Goal: Task Accomplishment & Management: Use online tool/utility

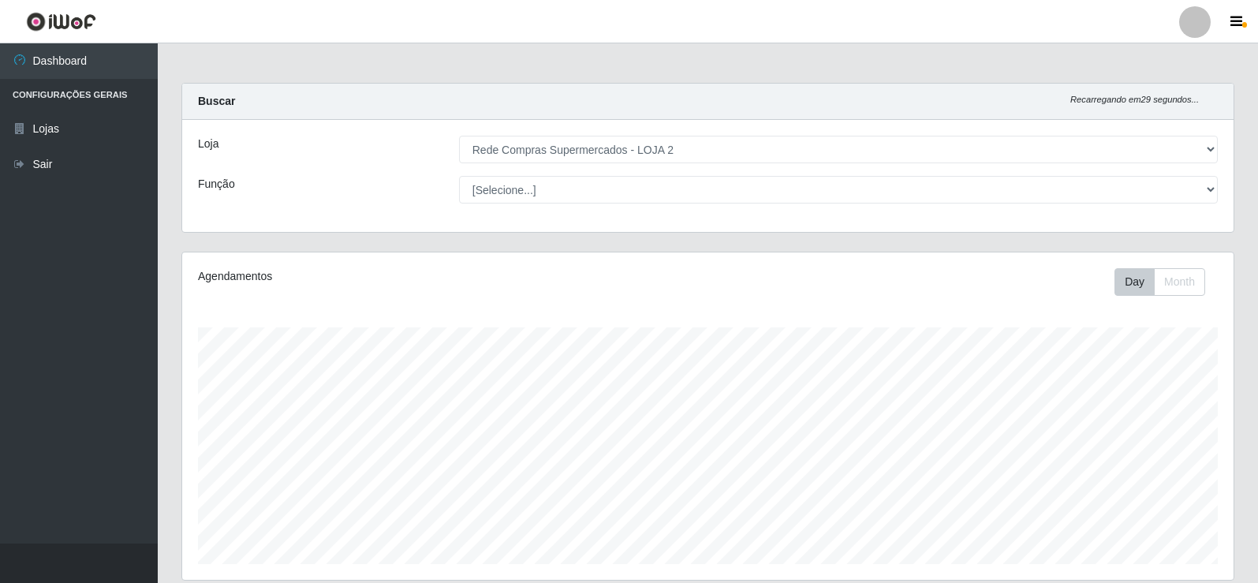
select select "161"
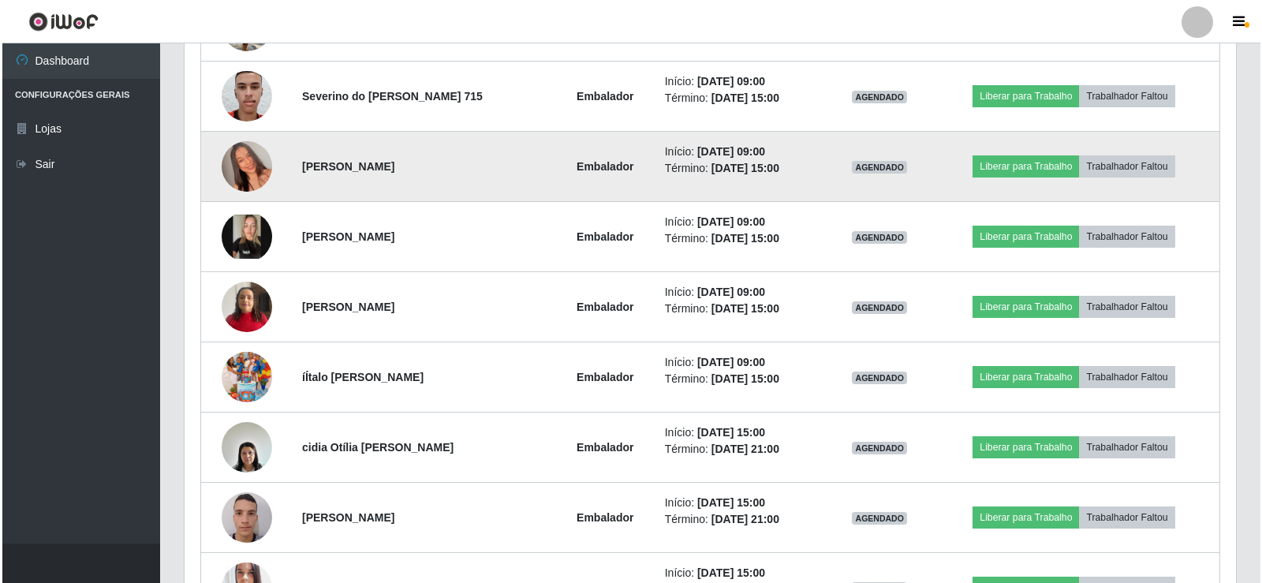
scroll to position [772, 0]
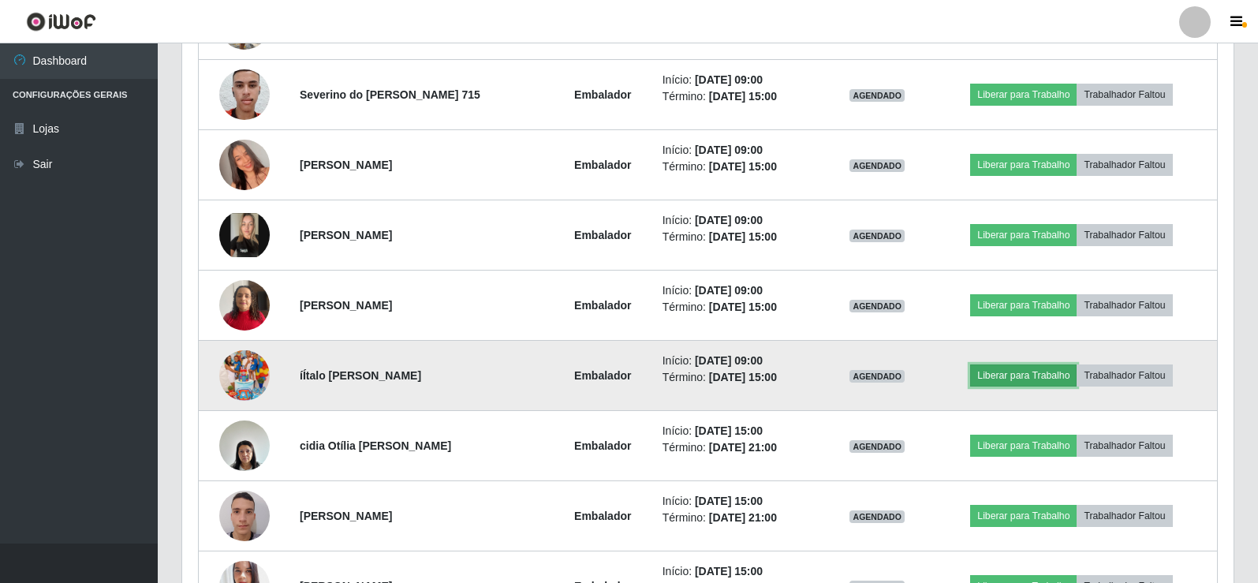
click at [1007, 373] on button "Liberar para Trabalho" at bounding box center [1023, 375] width 107 height 22
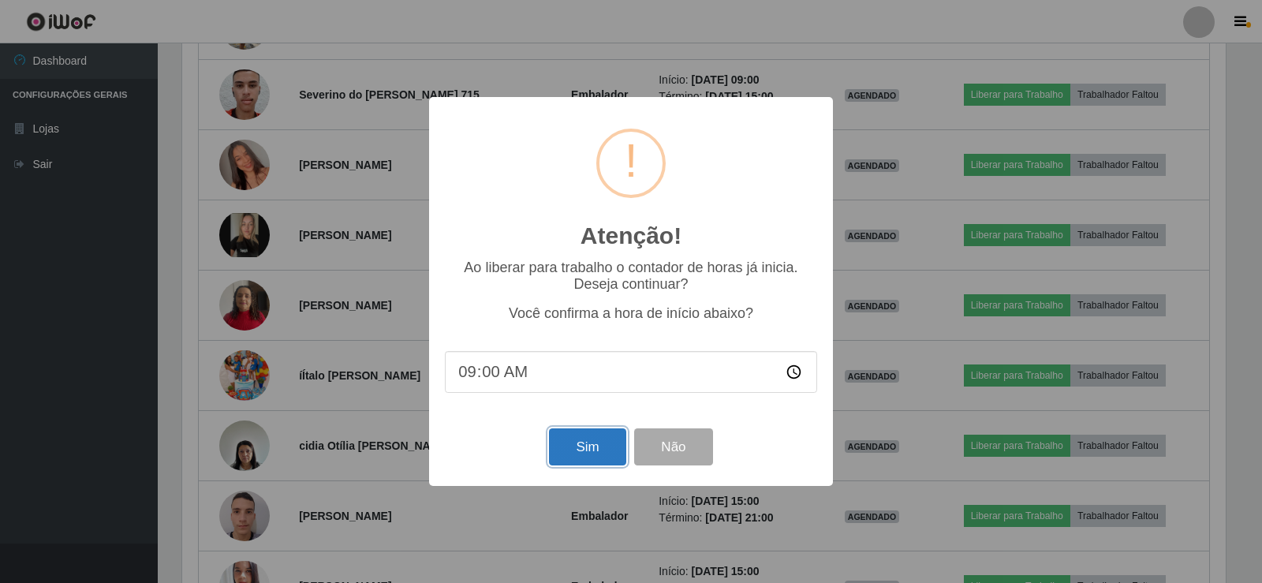
click at [583, 447] on button "Sim" at bounding box center [587, 446] width 77 height 37
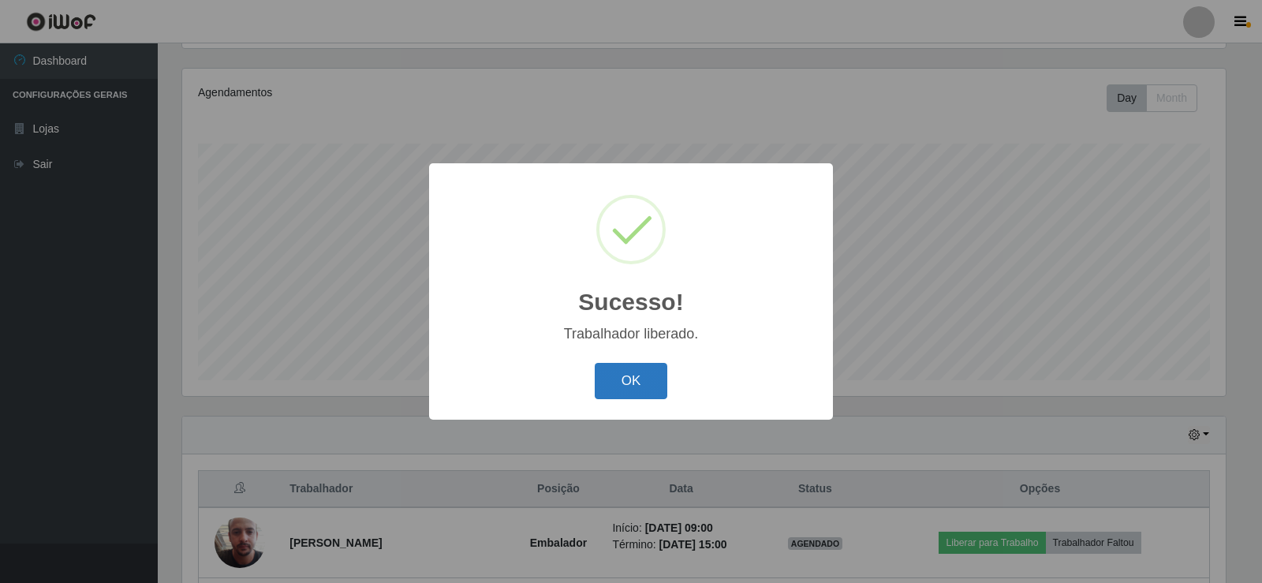
click at [615, 372] on button "OK" at bounding box center [631, 381] width 73 height 37
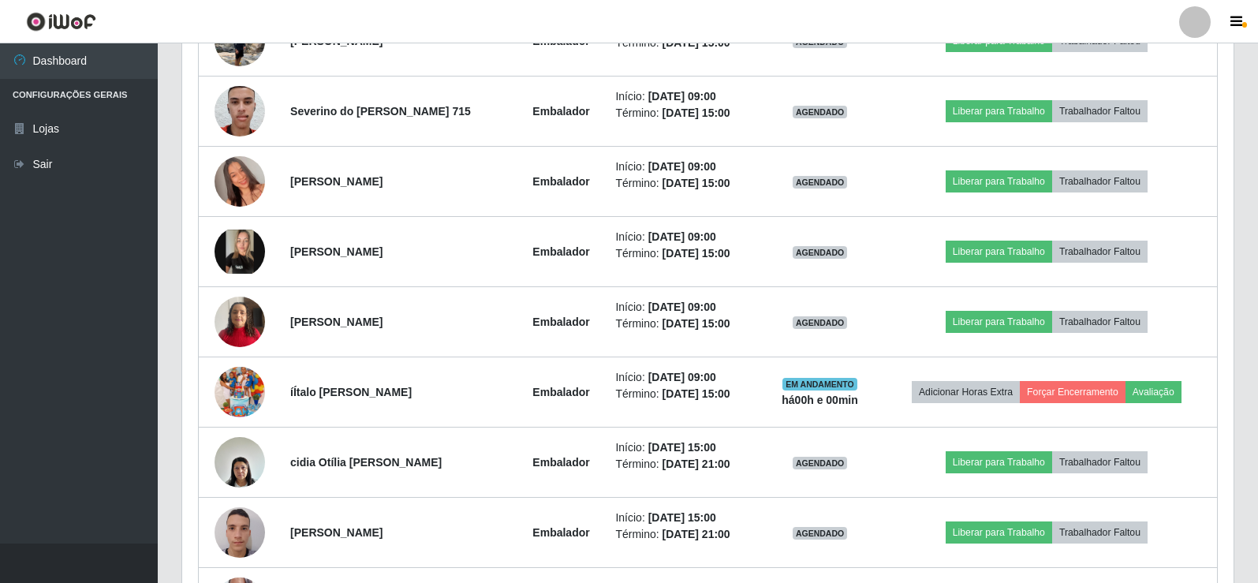
scroll to position [657, 0]
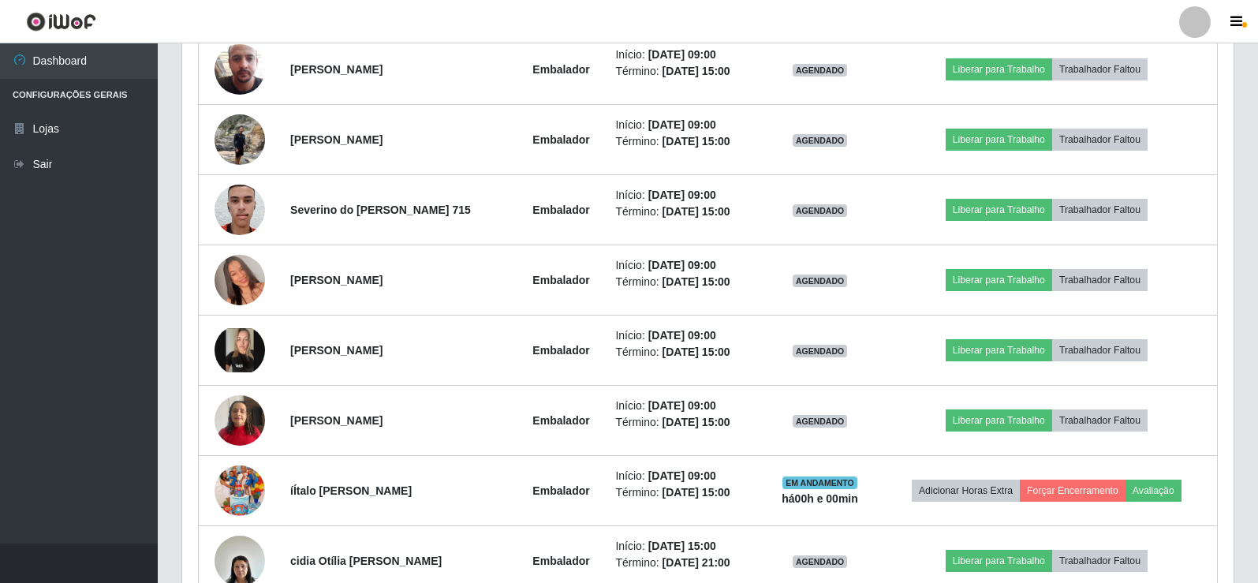
click at [1229, 297] on div "Trabalhador Posição Data Status Opções [PERSON_NAME] Início: [DATE] 09:00 Térmi…" at bounding box center [708, 507] width 1052 height 1052
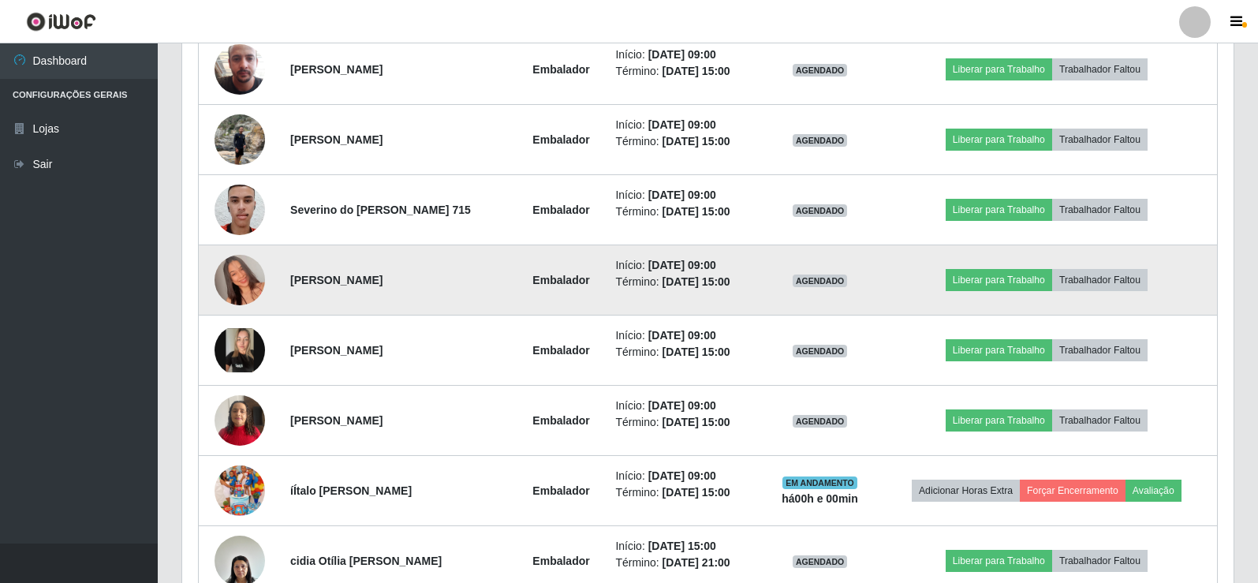
scroll to position [578, 0]
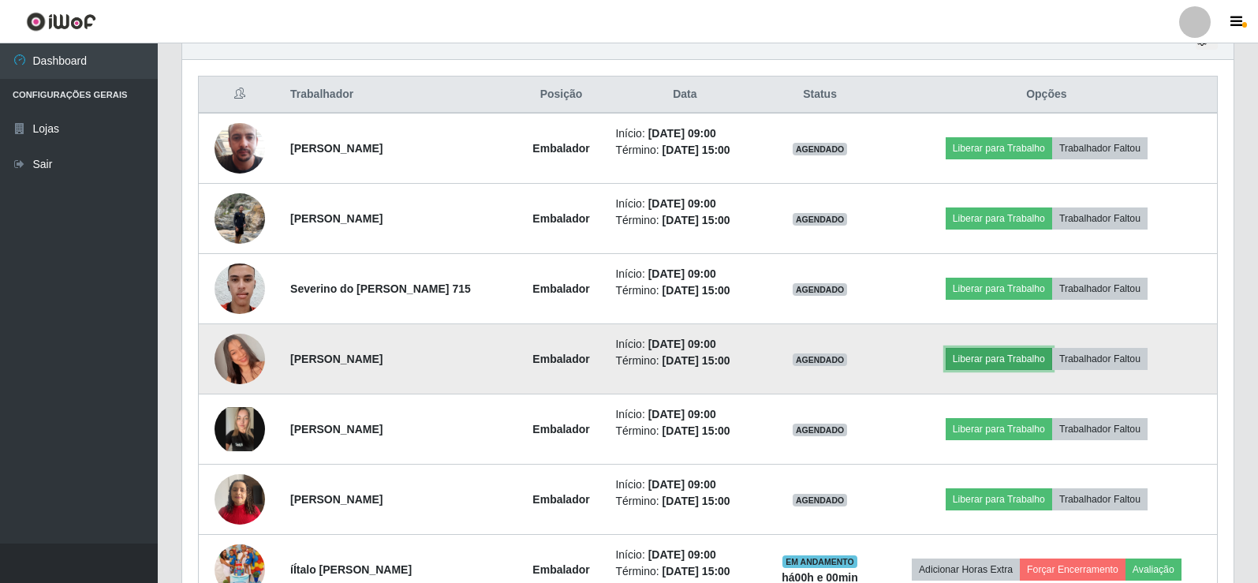
click at [987, 357] on button "Liberar para Trabalho" at bounding box center [999, 359] width 107 height 22
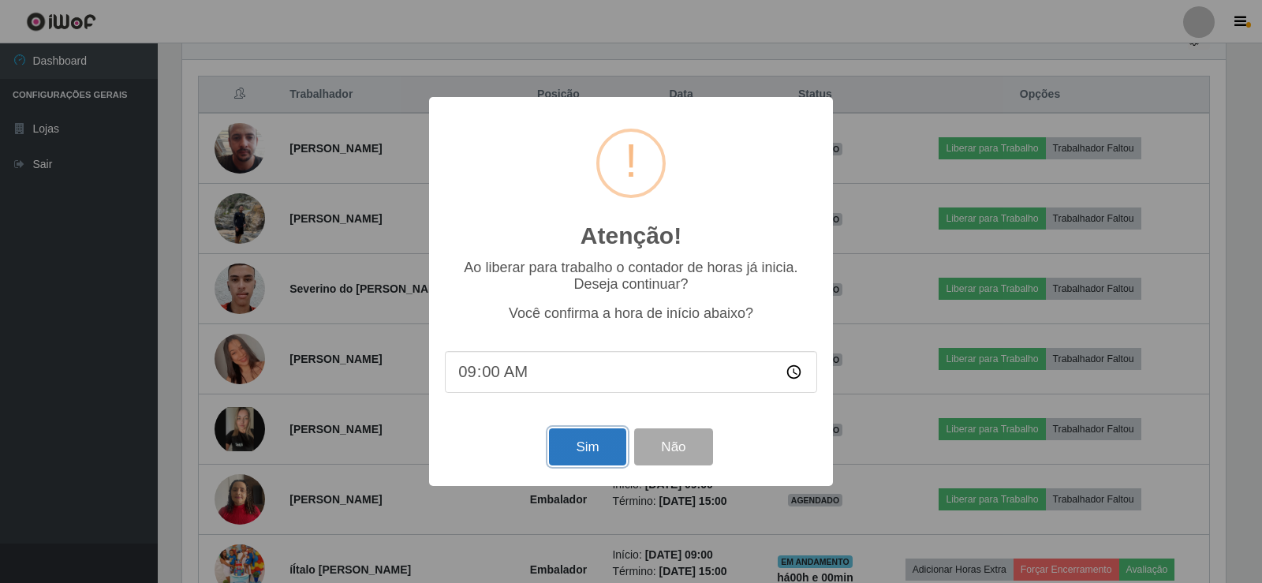
click at [607, 451] on button "Sim" at bounding box center [587, 446] width 77 height 37
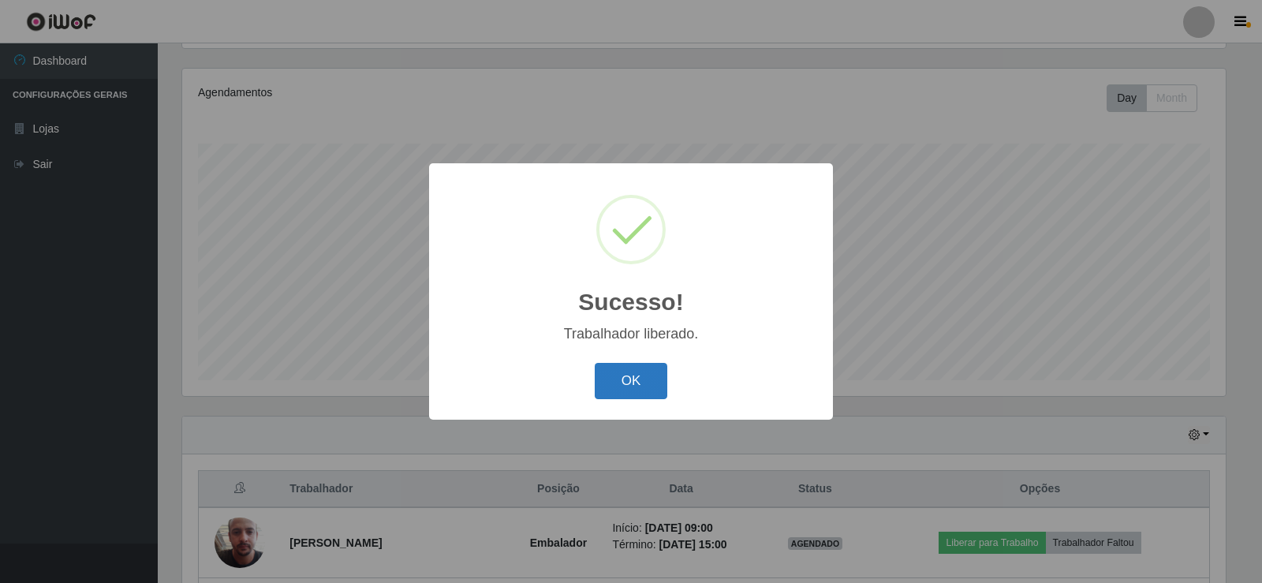
click at [617, 383] on button "OK" at bounding box center [631, 381] width 73 height 37
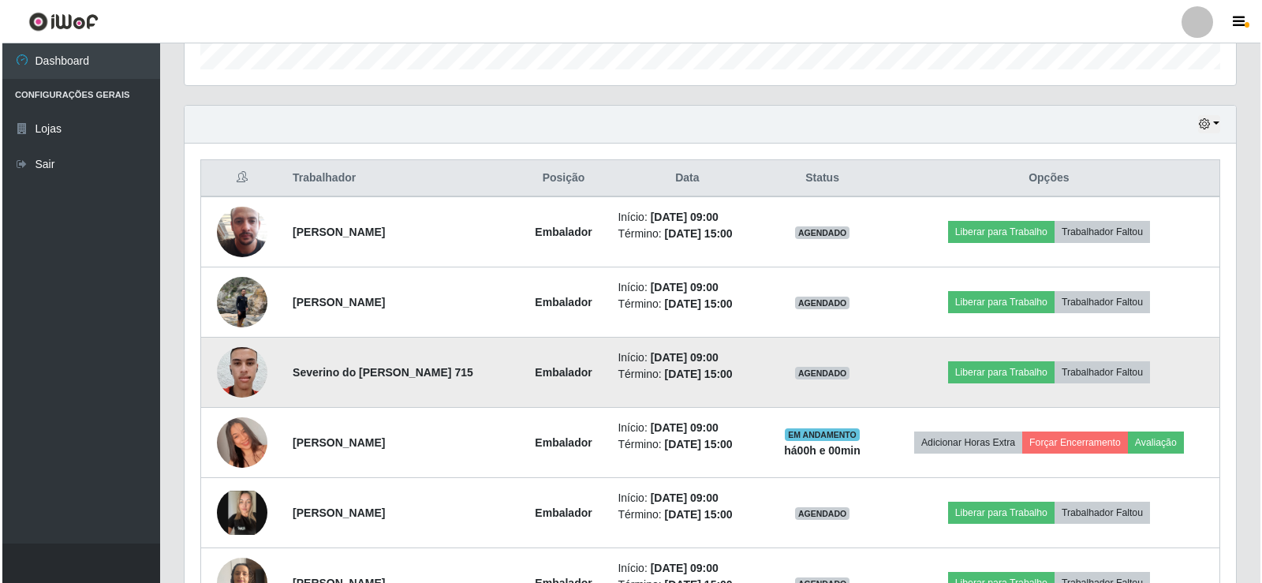
scroll to position [499, 0]
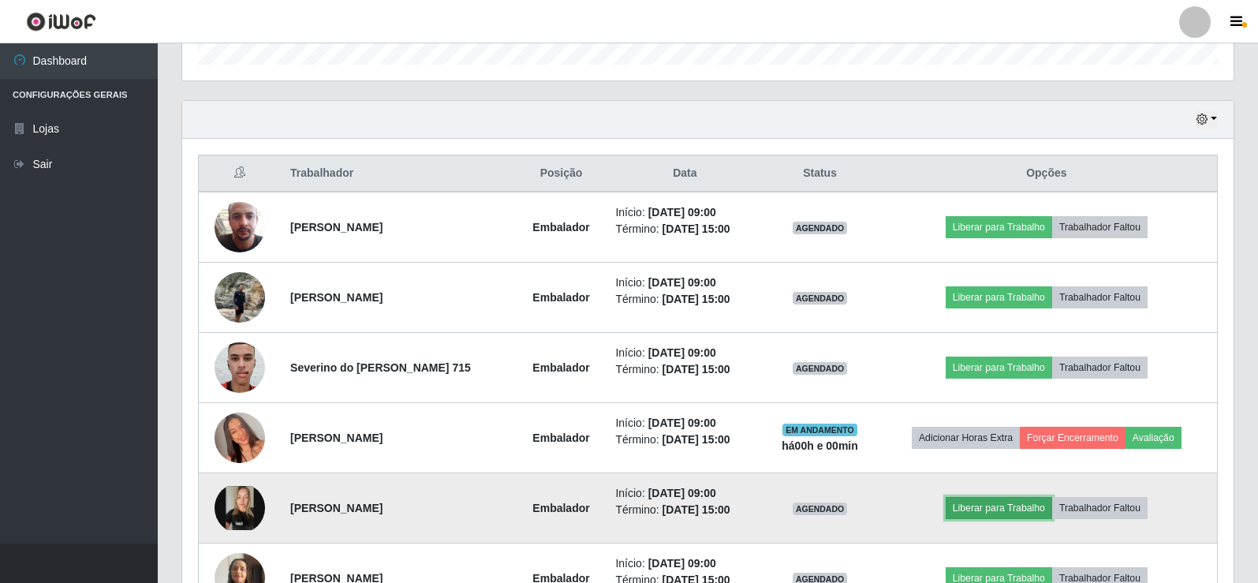
click at [991, 517] on button "Liberar para Trabalho" at bounding box center [999, 508] width 107 height 22
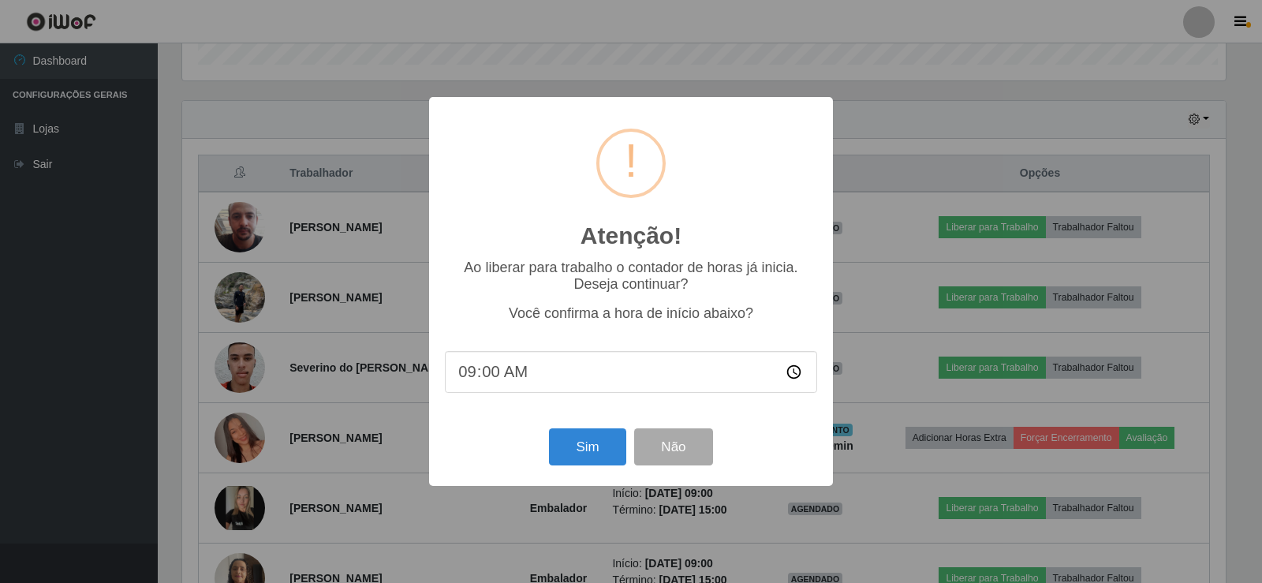
scroll to position [327, 1044]
click at [592, 455] on button "Sim" at bounding box center [587, 446] width 77 height 37
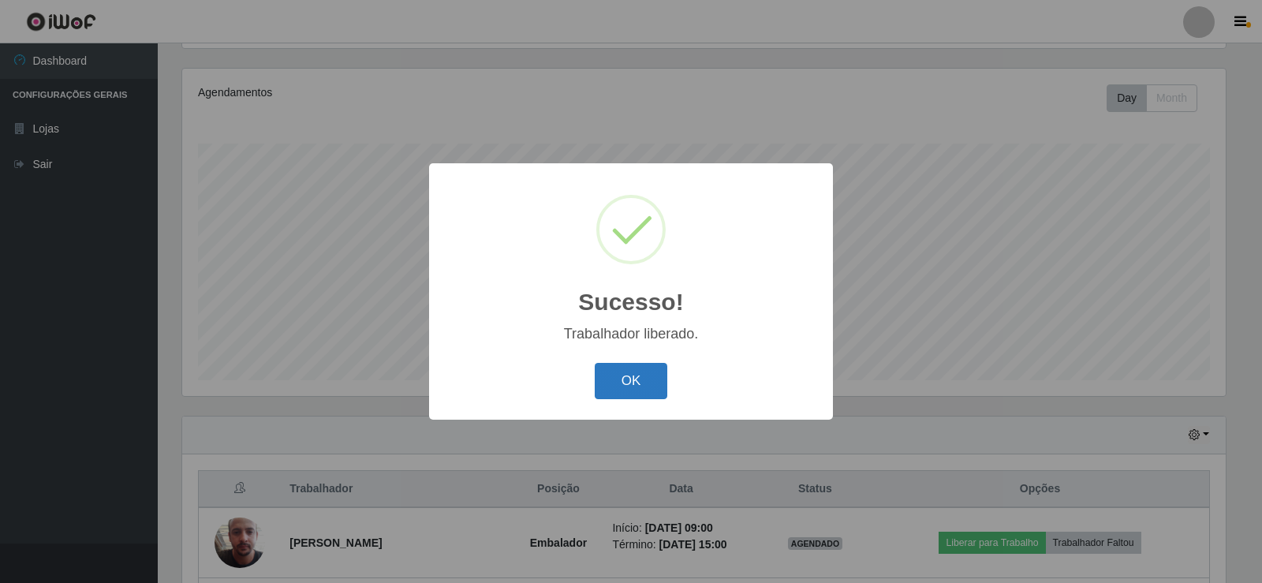
click at [643, 387] on button "OK" at bounding box center [631, 381] width 73 height 37
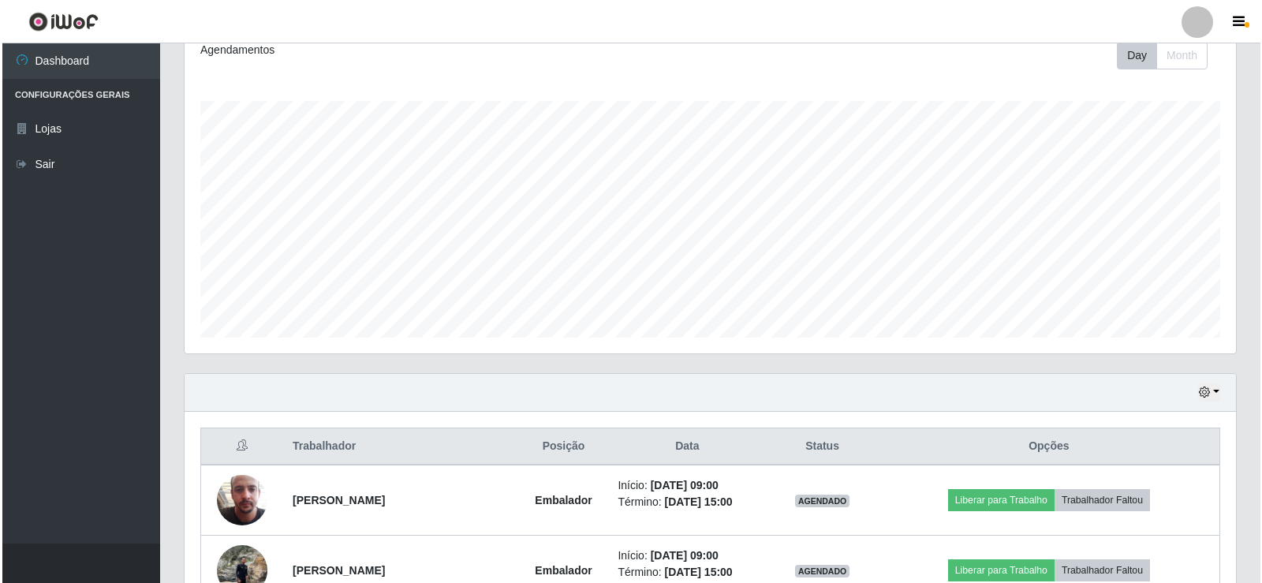
scroll to position [263, 0]
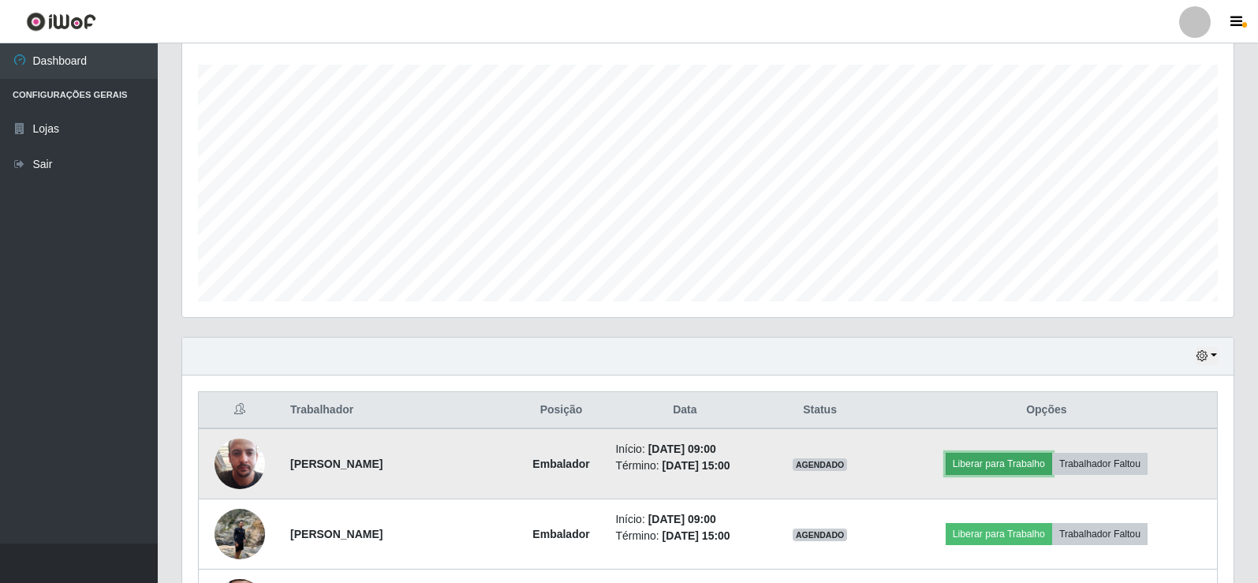
click at [996, 461] on button "Liberar para Trabalho" at bounding box center [999, 464] width 107 height 22
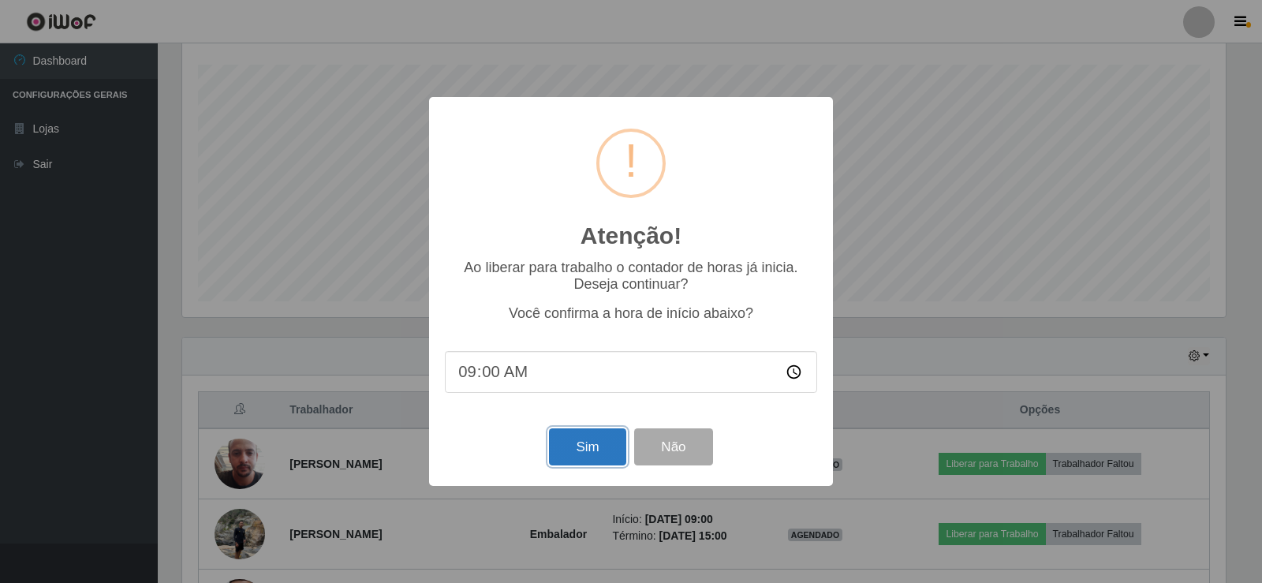
click at [589, 454] on button "Sim" at bounding box center [587, 446] width 77 height 37
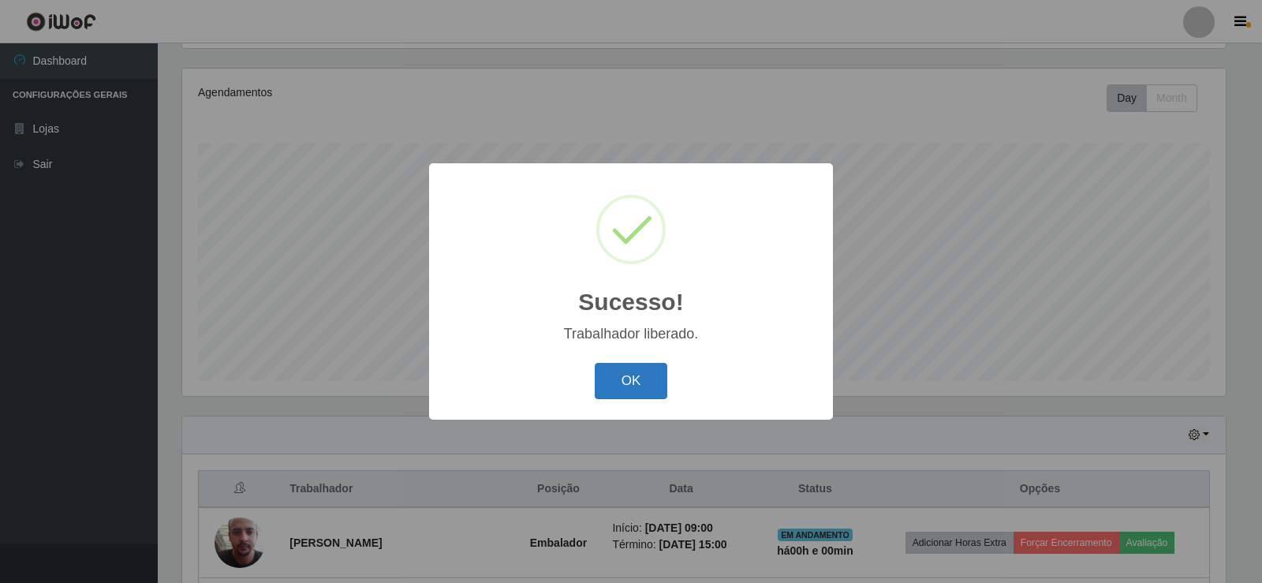
click at [656, 376] on button "OK" at bounding box center [631, 381] width 73 height 37
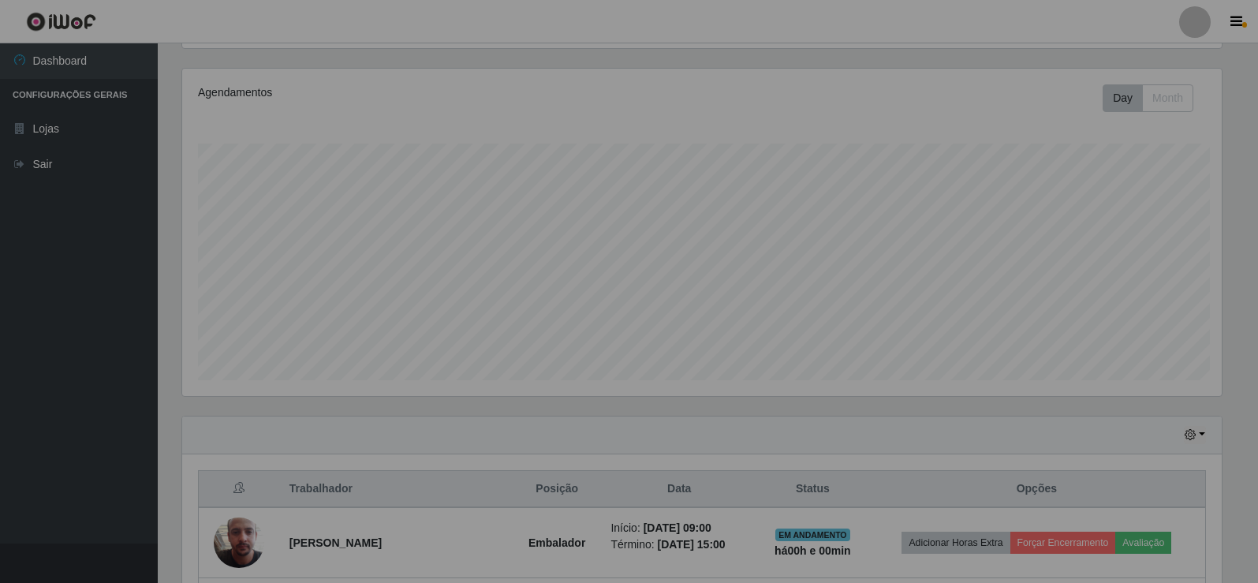
scroll to position [0, 0]
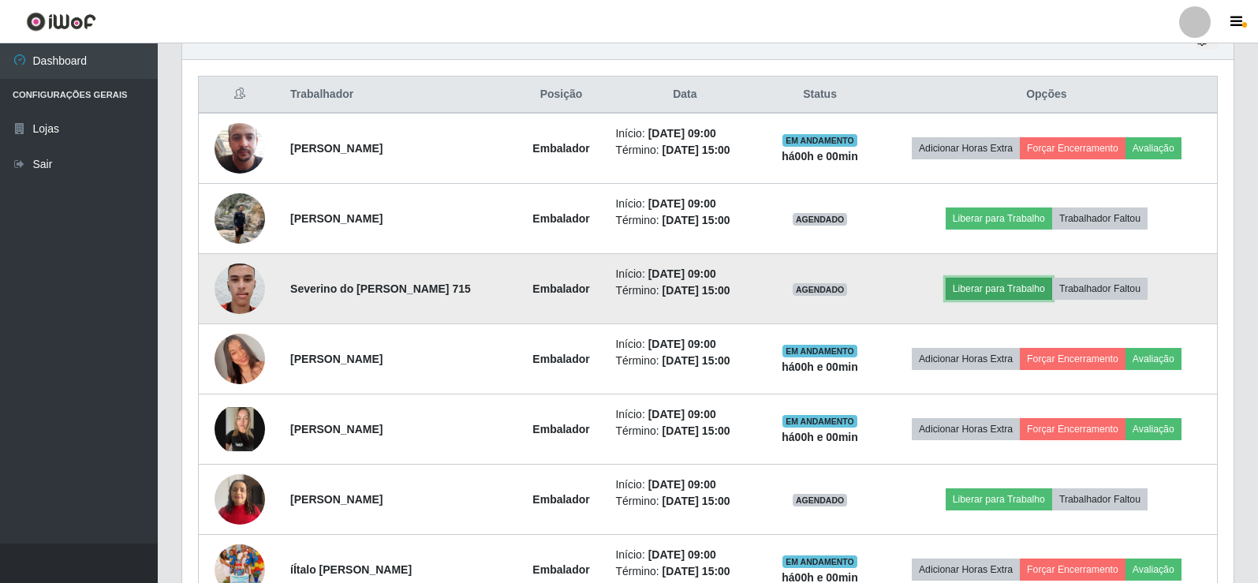
click at [981, 286] on button "Liberar para Trabalho" at bounding box center [999, 289] width 107 height 22
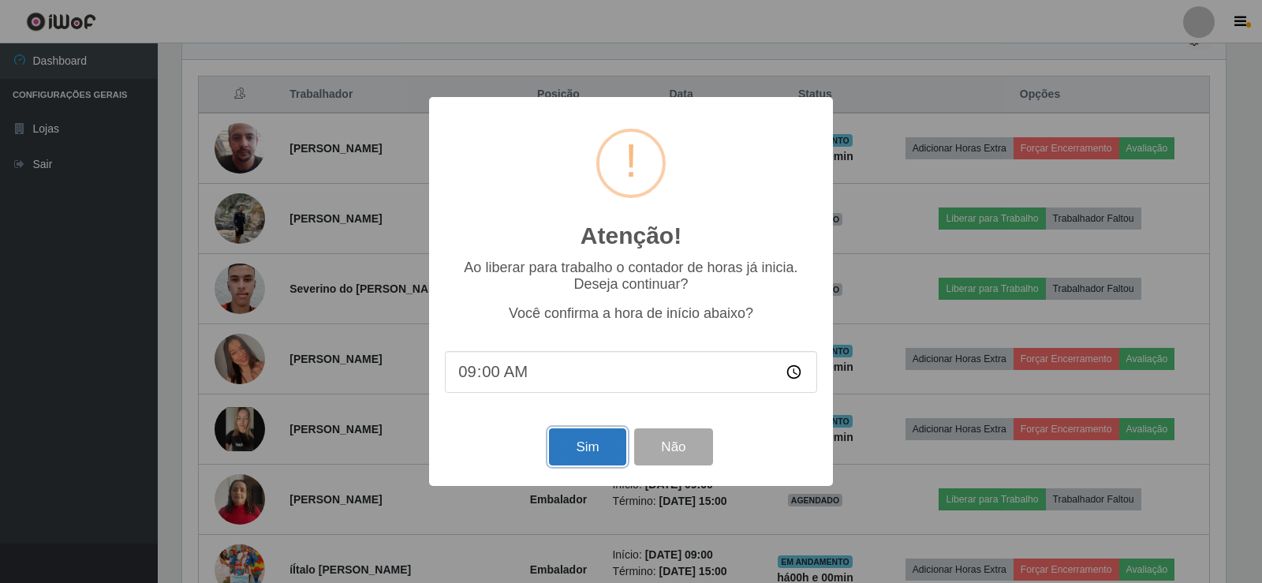
click at [576, 452] on button "Sim" at bounding box center [587, 446] width 77 height 37
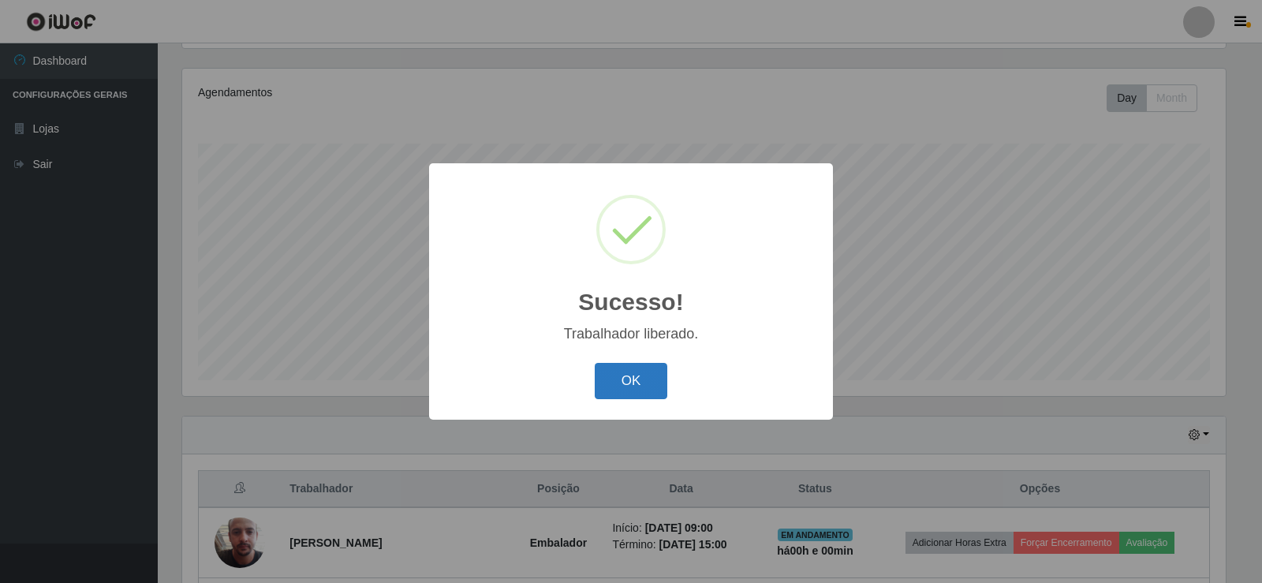
click at [622, 388] on button "OK" at bounding box center [631, 381] width 73 height 37
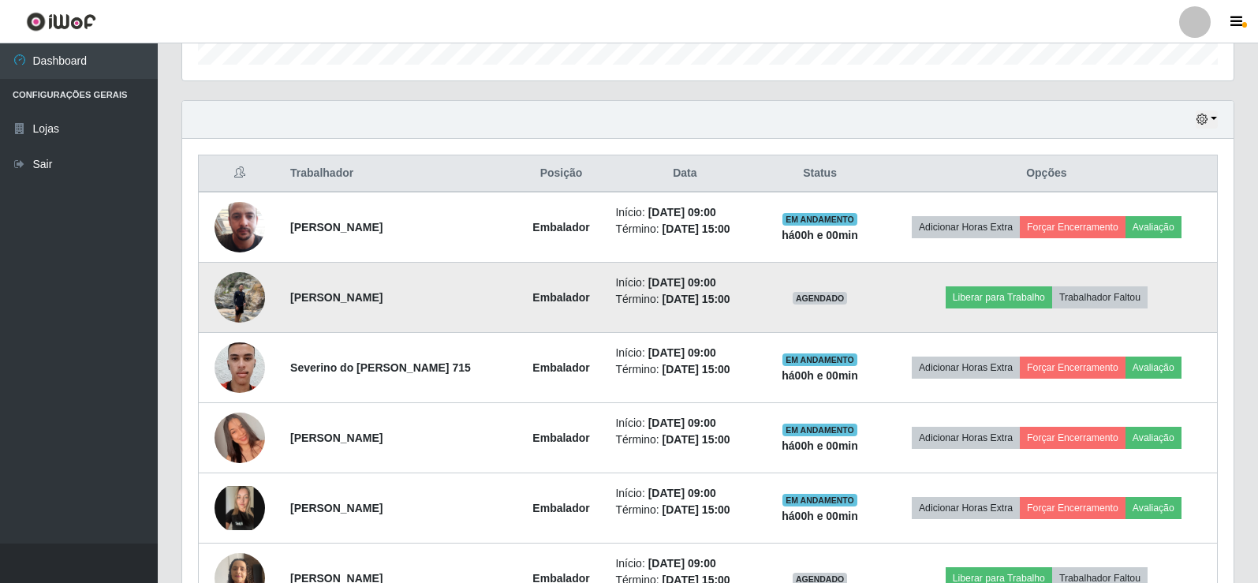
click at [230, 292] on img at bounding box center [240, 297] width 50 height 67
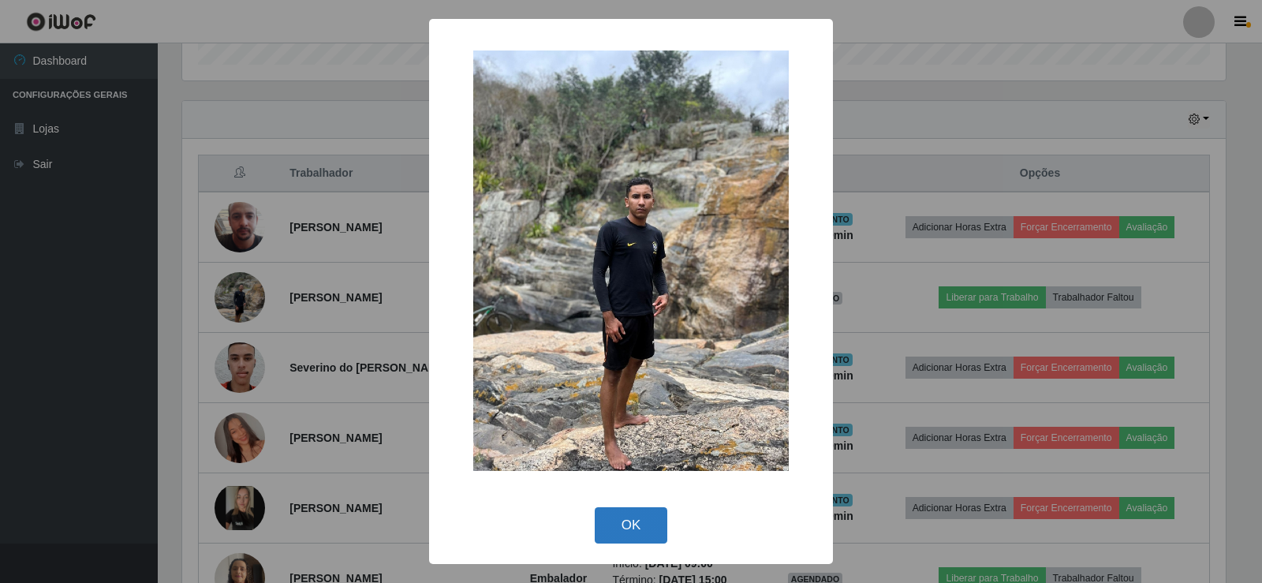
click at [648, 515] on button "OK" at bounding box center [631, 525] width 73 height 37
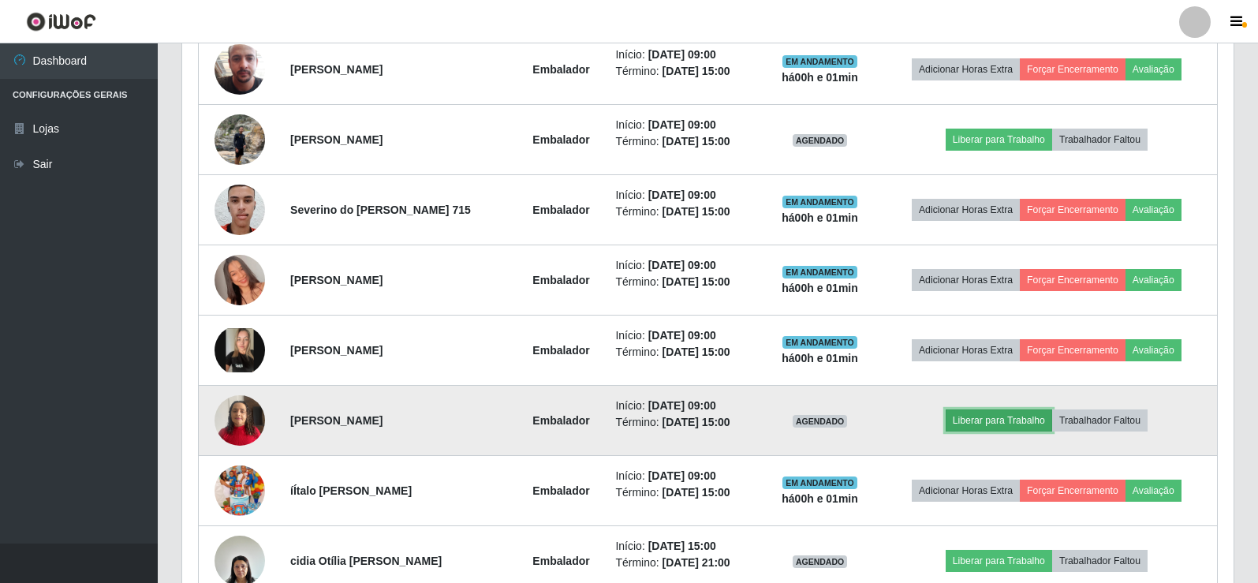
click at [982, 415] on button "Liberar para Trabalho" at bounding box center [999, 420] width 107 height 22
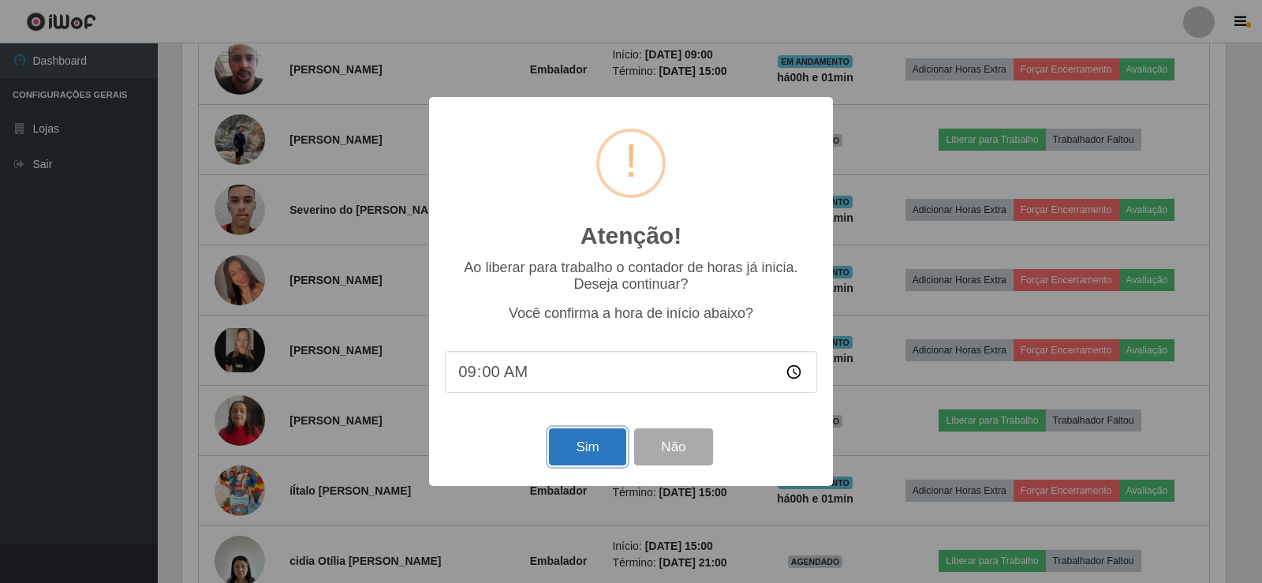
click at [604, 449] on button "Sim" at bounding box center [587, 446] width 77 height 37
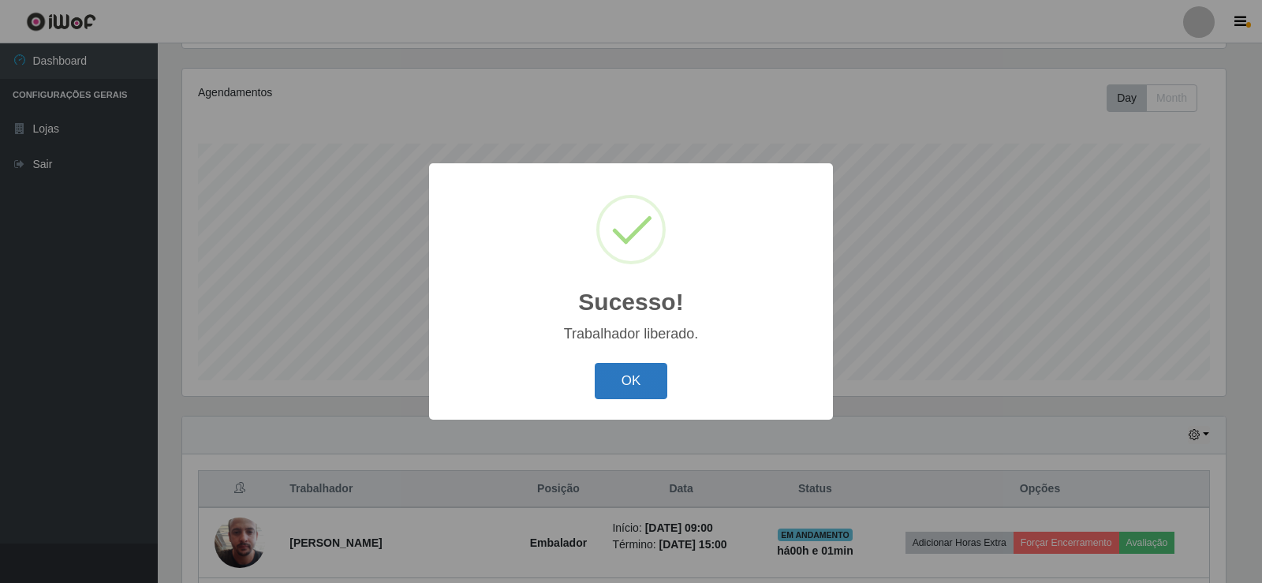
click at [630, 378] on button "OK" at bounding box center [631, 381] width 73 height 37
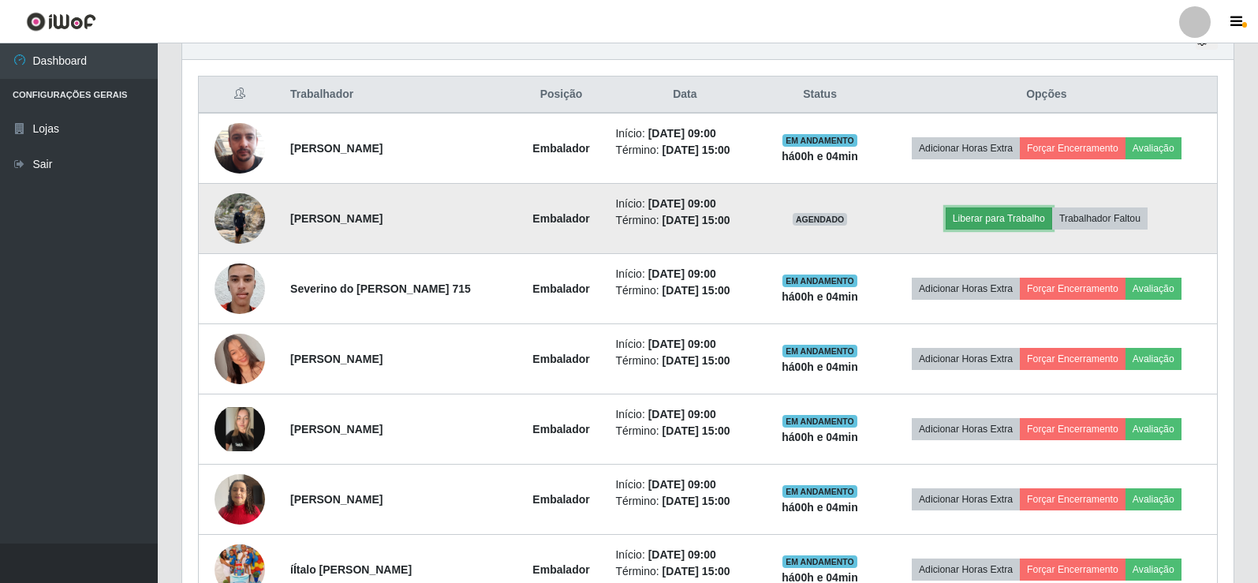
click at [980, 222] on button "Liberar para Trabalho" at bounding box center [999, 218] width 107 height 22
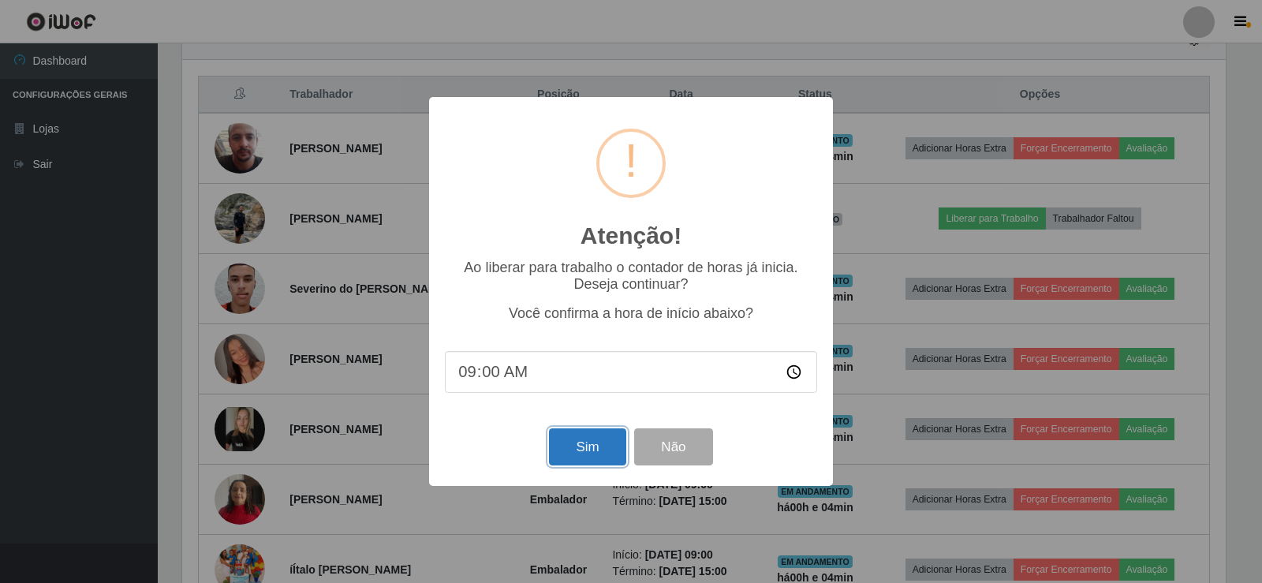
click at [615, 443] on button "Sim" at bounding box center [587, 446] width 77 height 37
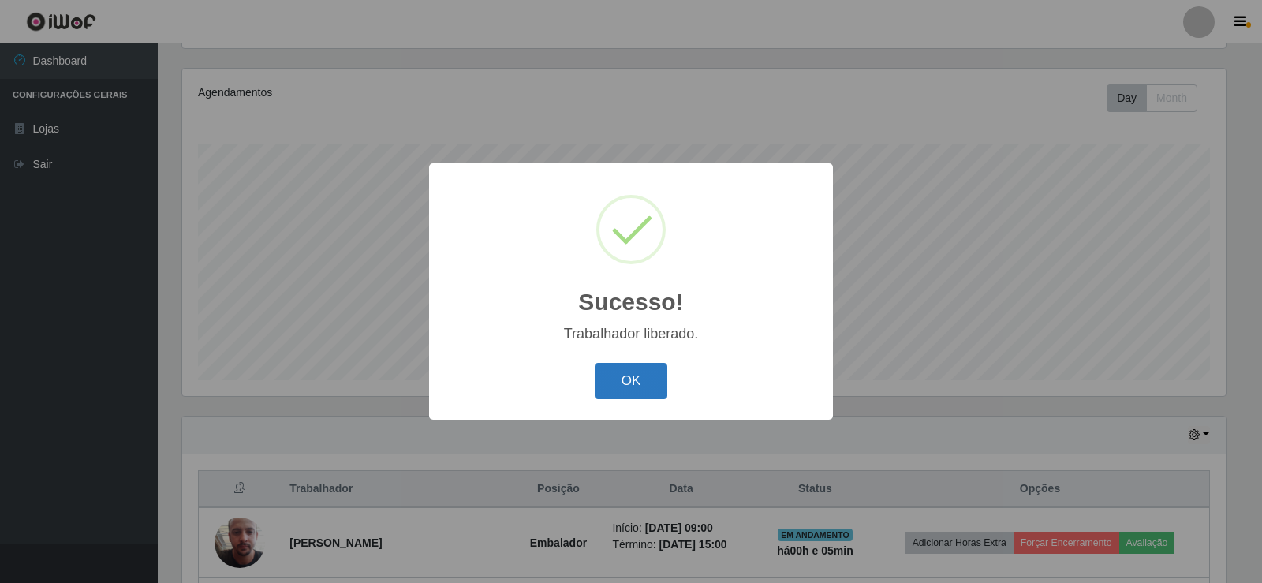
click at [635, 394] on button "OK" at bounding box center [631, 381] width 73 height 37
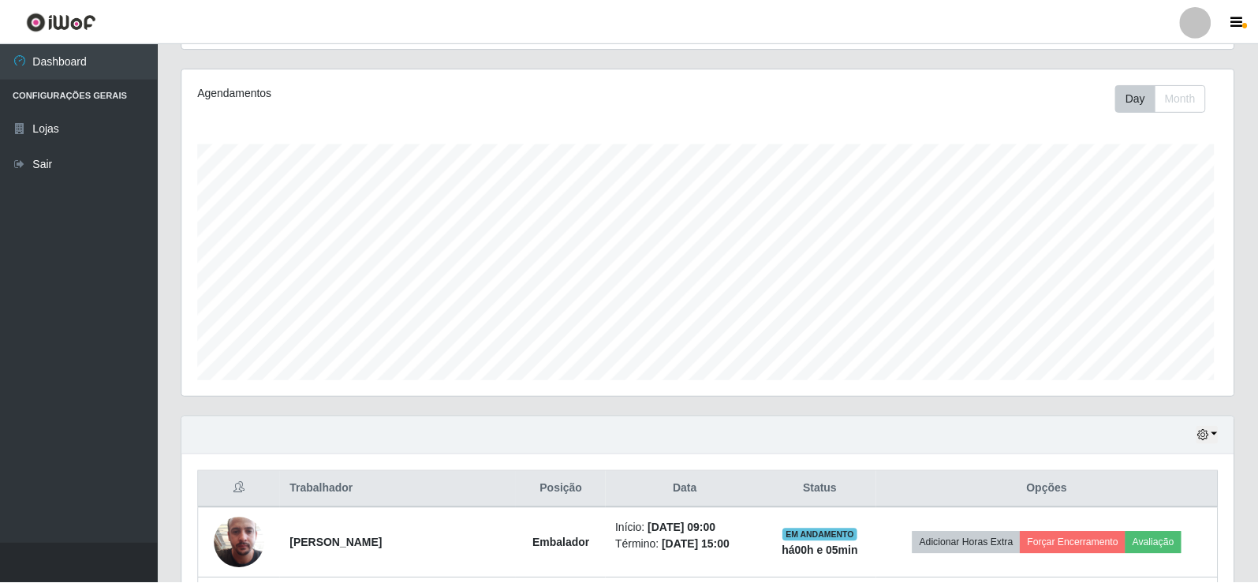
scroll to position [327, 1052]
